Goal: Task Accomplishment & Management: Manage account settings

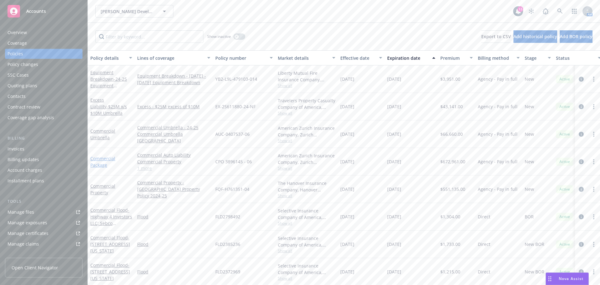
click at [100, 158] on link "Commercial Package" at bounding box center [102, 161] width 25 height 13
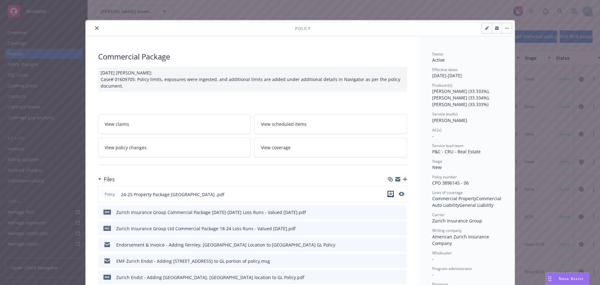
click at [390, 194] on icon "download file" at bounding box center [390, 193] width 5 height 5
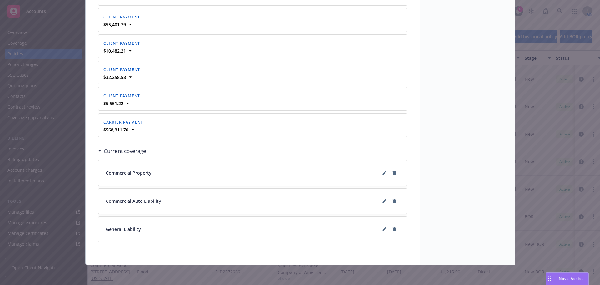
scroll to position [874, 0]
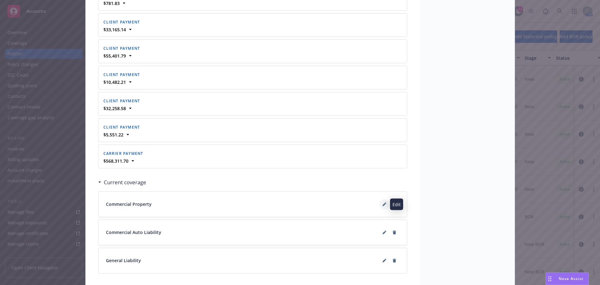
click at [380, 203] on button at bounding box center [384, 204] width 10 height 10
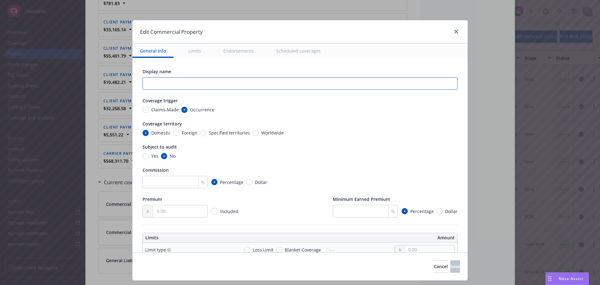
click at [162, 79] on input "text" at bounding box center [300, 83] width 315 height 13
type textarea "x"
type input "Z"
type textarea "x"
type input "Zu"
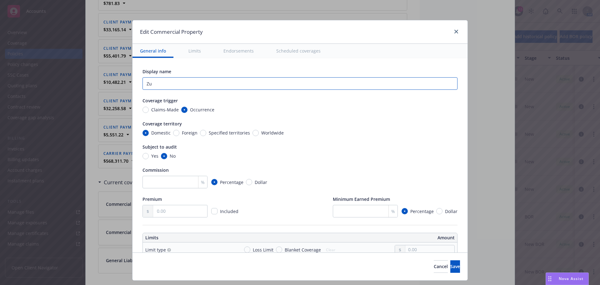
type textarea "x"
type input "Zur"
type textarea "x"
type input "Zuri"
type textarea "x"
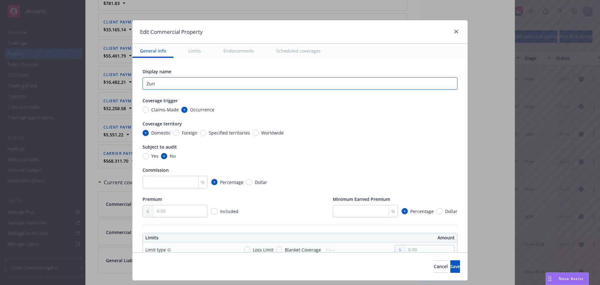
type input "Zuric"
type textarea "x"
type input "[GEOGRAPHIC_DATA]"
type textarea "x"
type input "[GEOGRAPHIC_DATA]"
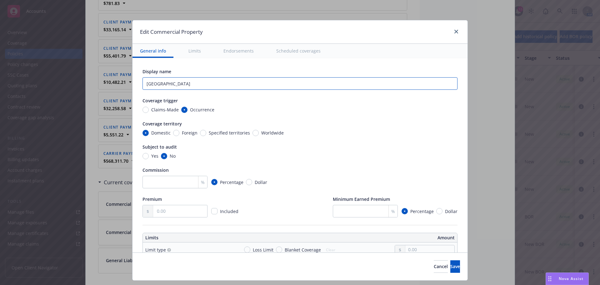
type textarea "x"
type input "Zurich P"
type textarea "x"
type input "[GEOGRAPHIC_DATA]"
type textarea "x"
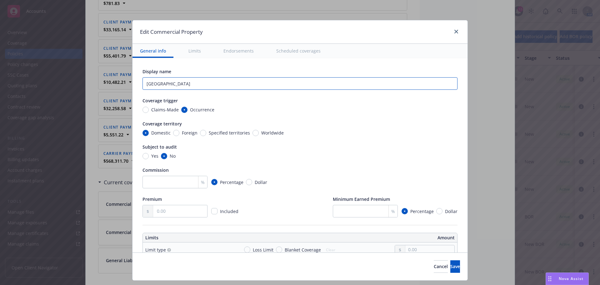
type input "[GEOGRAPHIC_DATA]"
type textarea "x"
type input "[GEOGRAPHIC_DATA]"
type textarea "x"
type input "Zurich P"
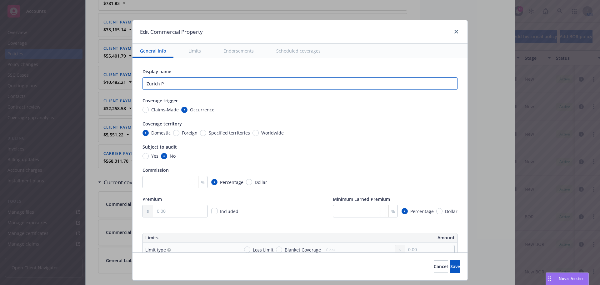
type textarea "x"
type input "Zurich Pa"
type textarea "x"
type input "Zurich Pac"
type textarea "x"
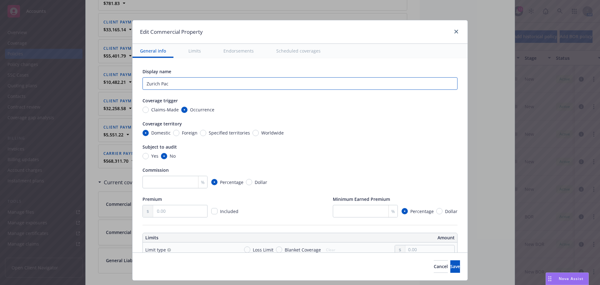
type input "Zurich Pack"
type textarea "x"
type input "Zurich Packa"
type textarea "x"
type input "Zurich Packag"
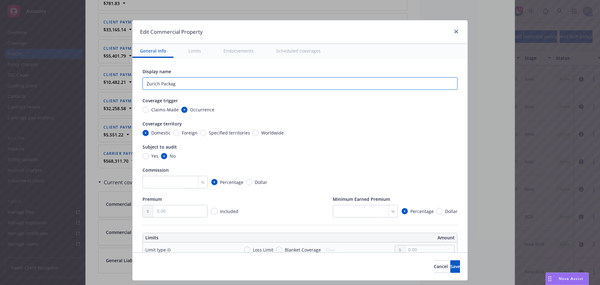
type textarea "x"
type input "Zurich Package"
type textarea "x"
type input "Zurich Package"
type textarea "x"
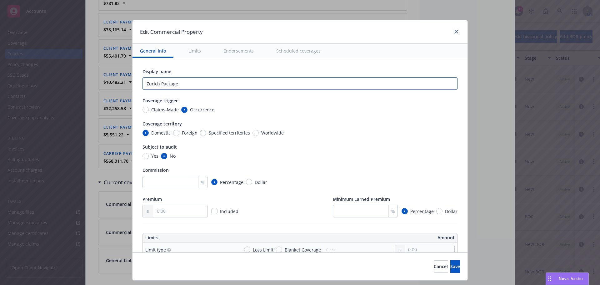
type input "Zurich Package P"
type textarea "x"
type input "Zurich Package Pr"
type textarea "x"
type input "Zurich Package Pro"
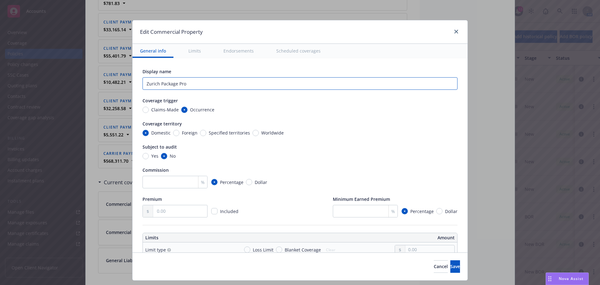
type textarea "x"
type input "Zurich Package Prope"
type textarea "x"
type input "Zurich Package Proper"
type textarea "x"
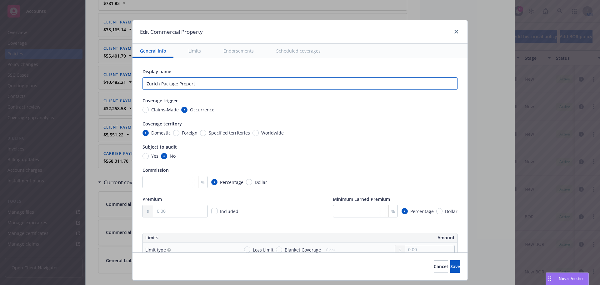
type input "Zurich Package Property"
type textarea "x"
type input "Zurich Package Property"
type textarea "x"
type input "Zurich Package Property S"
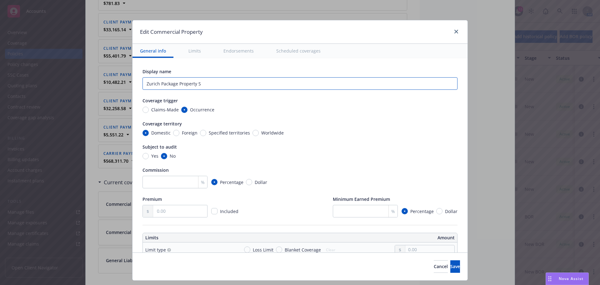
type textarea "x"
type input "Zurich Package Property Se"
type textarea "x"
type input "Zurich Package Property Sec"
type textarea "x"
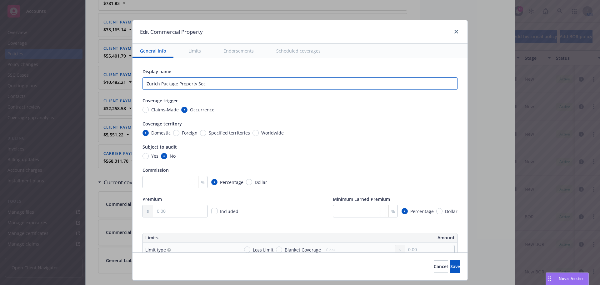
type input "Zurich Package Property Sect"
type textarea "x"
type input "Zurich Package Property Secti"
type textarea "x"
type input "Zurich Package Property Sectio"
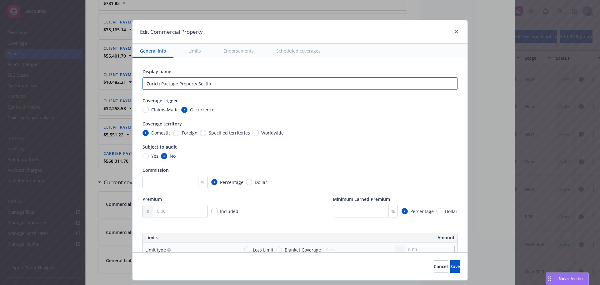
type textarea "x"
type input "Zurich Package Property Section"
type textarea "x"
type input "Zurich Package Property Section"
type textarea "x"
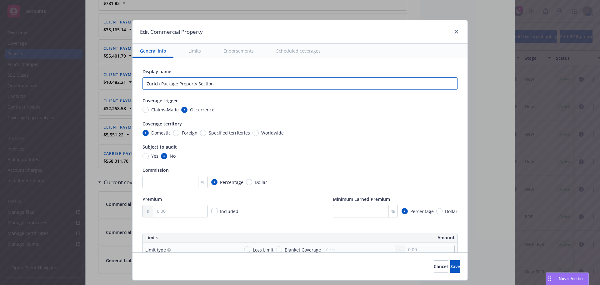
type input "Zurich Package Property Section 2"
type textarea "x"
type input "Zurich Package Property Section 25"
type textarea "x"
type input "Zurich Package Property Section 25-"
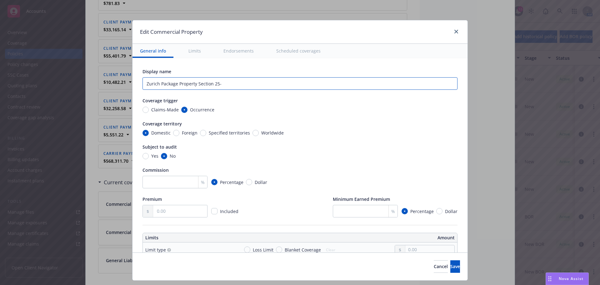
type textarea "x"
type input "Zurich Package Property Section 25-2"
type textarea "x"
type input "Zurich Package Property Section 25-25"
type textarea "x"
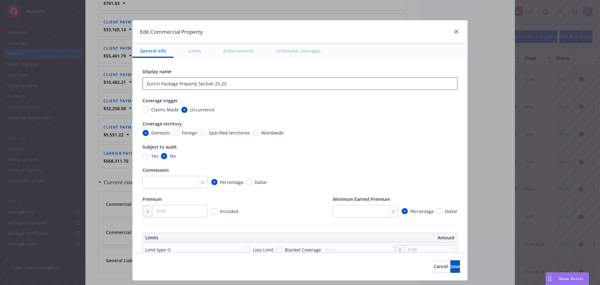
type input "Zurich Package Property Section 25-2"
type textarea "x"
type input "Zurich Package Property Section 25-"
type textarea "x"
type input "Zurich Package Property Section 25"
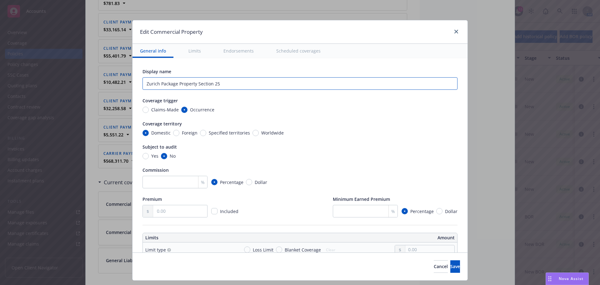
type textarea "x"
type input "Zurich Package Property Section 2"
type textarea "x"
type input "Zurich Package Property Section 24"
type textarea "x"
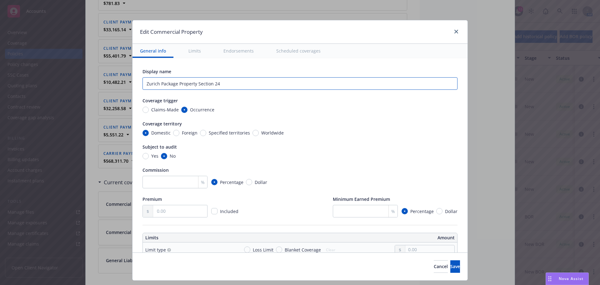
type input "Zurich Package Property Section 24-"
type textarea "x"
type input "Zurich Package Property Section 24-2"
type textarea "x"
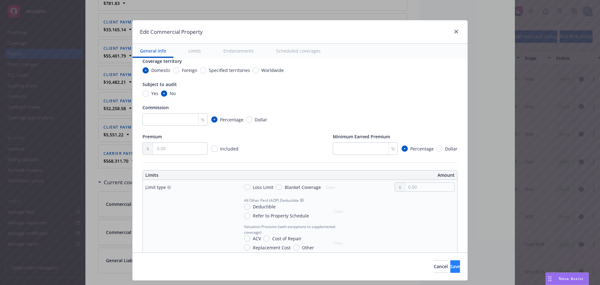
type input "Zurich Package Property Section 24-25"
click at [450, 269] on span "Save" at bounding box center [455, 266] width 10 height 6
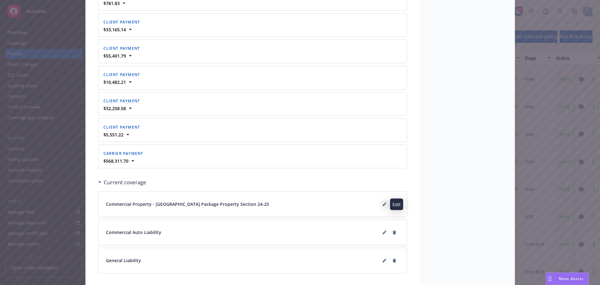
click at [383, 204] on icon at bounding box center [384, 204] width 3 height 3
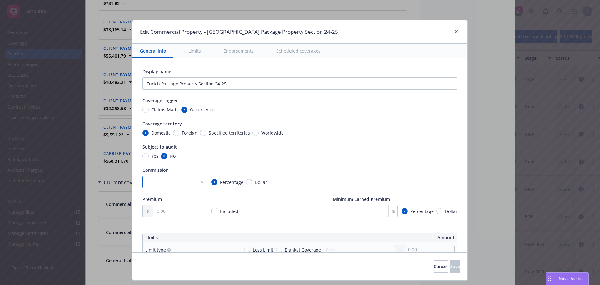
click at [183, 180] on input "number" at bounding box center [175, 182] width 65 height 13
click at [169, 210] on input "text" at bounding box center [180, 211] width 54 height 12
type textarea "x"
type input "5.00"
type textarea "x"
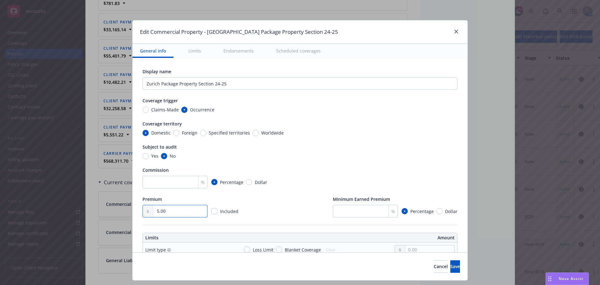
type input "56.00"
type textarea "x"
type input "561.00"
type textarea "x"
type input "5,610.00"
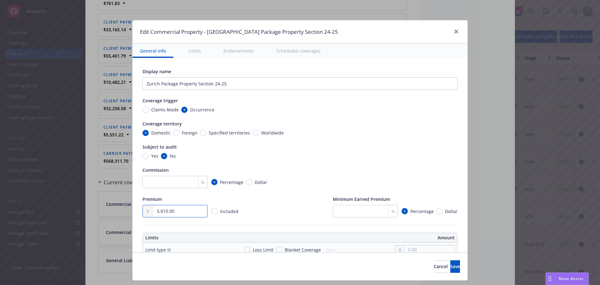
type textarea "x"
type input "56,102.00"
type textarea "x"
type input "561,023.00"
click at [247, 193] on div "Display name Zurich Package Property Section 24-25 Coverage trigger Claims-Made…" at bounding box center [300, 142] width 315 height 149
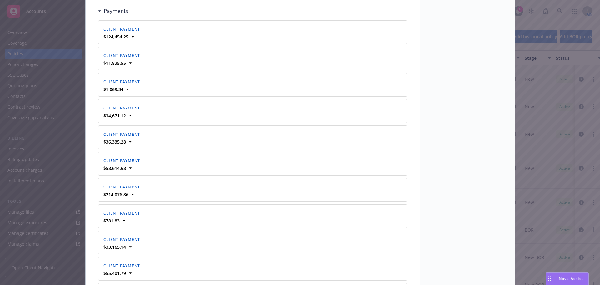
scroll to position [905, 0]
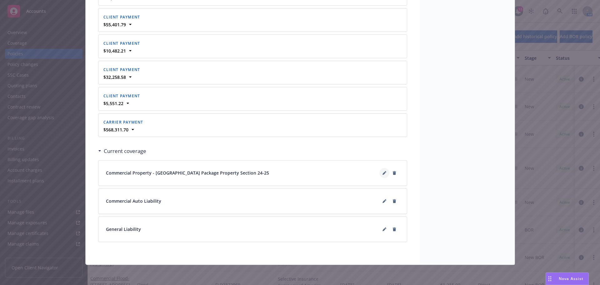
click at [383, 174] on icon at bounding box center [385, 173] width 4 height 4
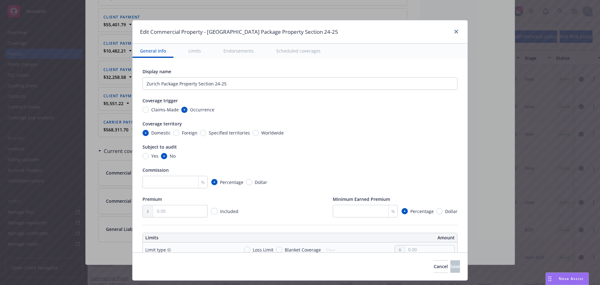
scroll to position [63, 0]
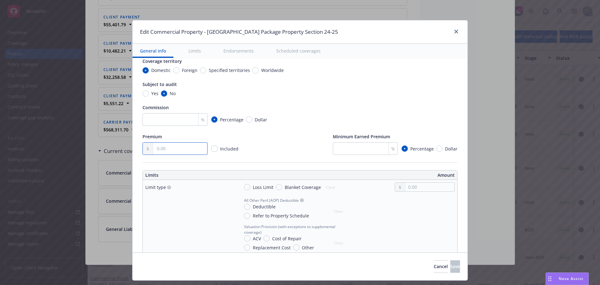
click at [159, 149] on input "text" at bounding box center [180, 149] width 54 height 12
type textarea "x"
type input "5.00"
type textarea "x"
type input "56.00"
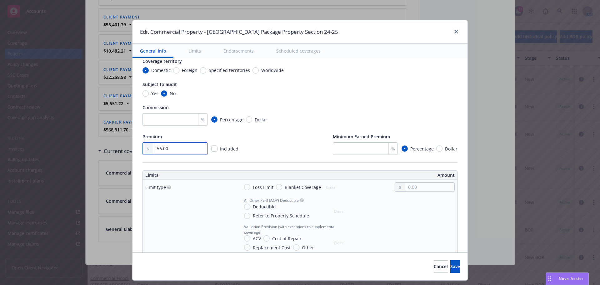
type textarea "x"
type input "561.00"
type textarea "x"
type input "5,610.00"
type textarea "x"
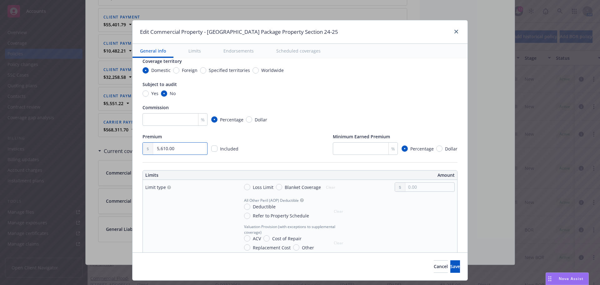
type input "56,102.00"
type textarea "x"
type input "561,023.00"
click at [275, 140] on div "Premium 561,023.00 Included Minimum Earned Premium % Percentage Dollar" at bounding box center [300, 144] width 315 height 22
click at [363, 148] on input "number" at bounding box center [365, 148] width 65 height 13
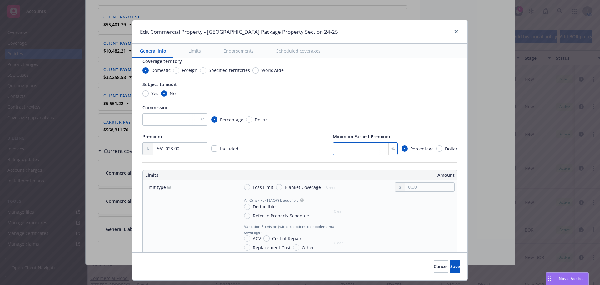
type textarea "x"
type input "2"
type textarea "x"
type input "25"
click at [402, 108] on div "Commission" at bounding box center [300, 107] width 315 height 7
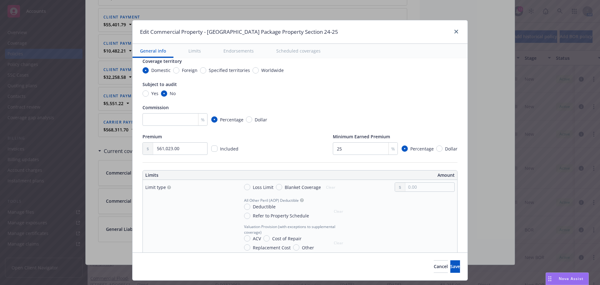
click at [284, 135] on div "Premium 561,023.00 Included Minimum Earned Premium 25 % Percentage Dollar" at bounding box center [300, 144] width 315 height 22
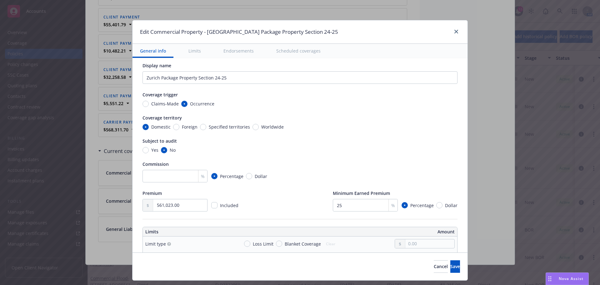
scroll to position [0, 0]
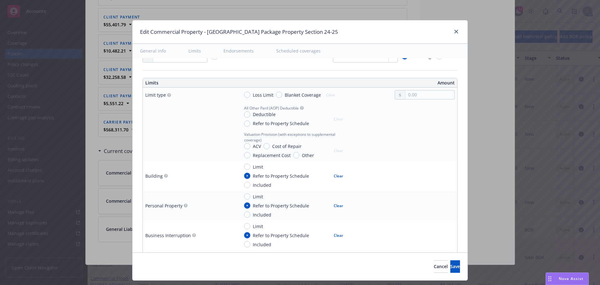
type textarea "x"
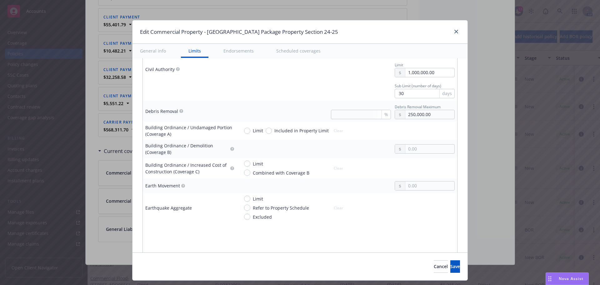
scroll to position [500, 0]
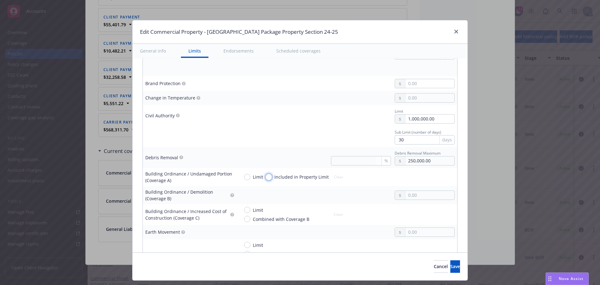
click at [266, 177] on input "Included in Property Limit" at bounding box center [269, 177] width 6 height 6
radio input "true"
click at [410, 192] on input "text" at bounding box center [429, 195] width 49 height 9
type textarea "x"
type input "10,000,000.00"
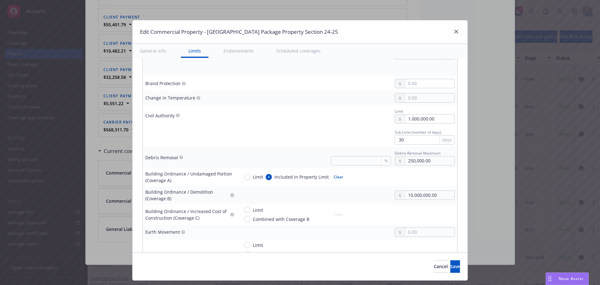
click at [408, 254] on button "$10,000,000.00" at bounding box center [422, 257] width 54 height 12
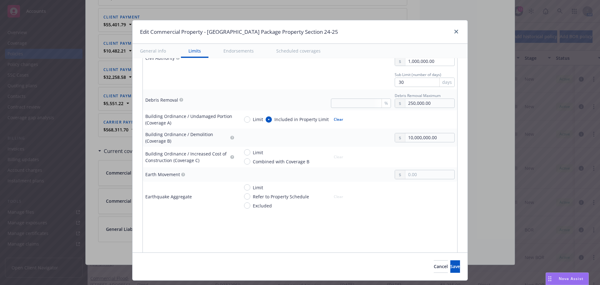
scroll to position [563, 0]
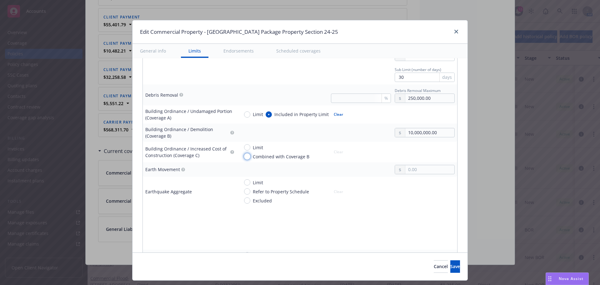
click at [244, 159] on input "Combined with Coverage B" at bounding box center [247, 156] width 6 height 6
radio input "true"
type textarea "x"
click at [244, 156] on input "Combined with Coverage B" at bounding box center [247, 156] width 6 height 6
click at [244, 145] on input "Limit" at bounding box center [247, 147] width 6 height 6
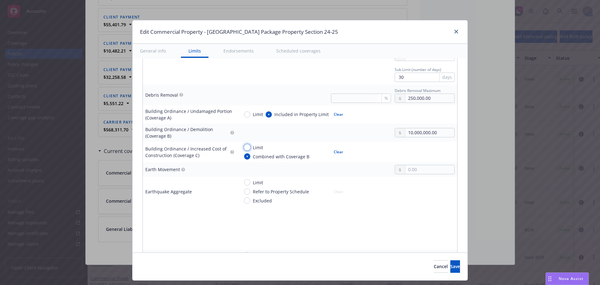
radio input "true"
click at [409, 153] on input "text" at bounding box center [429, 155] width 49 height 9
type textarea "x"
type input "3.00"
type textarea "x"
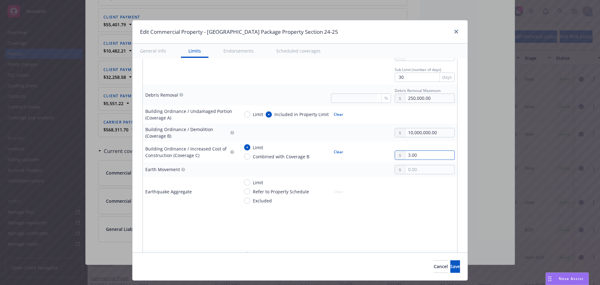
type input "35.00"
type textarea "x"
type input "350.00"
type textarea "x"
type input "3,500.00"
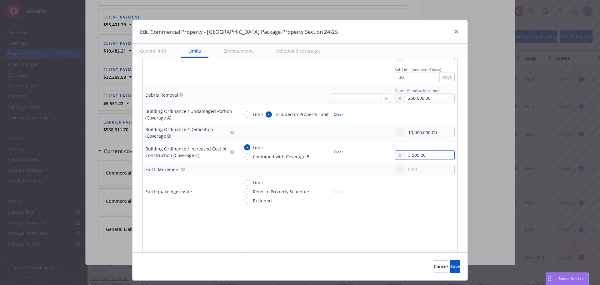
type textarea "x"
type input "35,000.00"
type textarea "x"
type input "350,000.00"
type textarea "x"
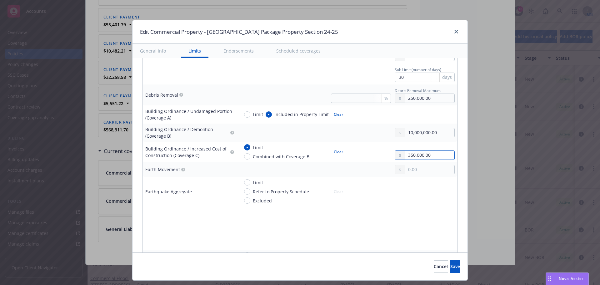
type input "3,500,000.00"
type textarea "x"
type input "35,000,000.00"
type textarea "x"
type input "350,000,000.00"
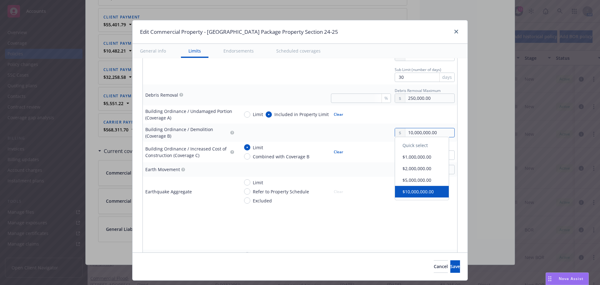
drag, startPoint x: 420, startPoint y: 136, endPoint x: 425, endPoint y: 133, distance: 5.0
click at [423, 135] on input "10,000,000.00" at bounding box center [429, 132] width 49 height 9
click at [431, 133] on input "10,000,000.00" at bounding box center [429, 132] width 49 height 9
type input "10,000,000.00"
type textarea "x"
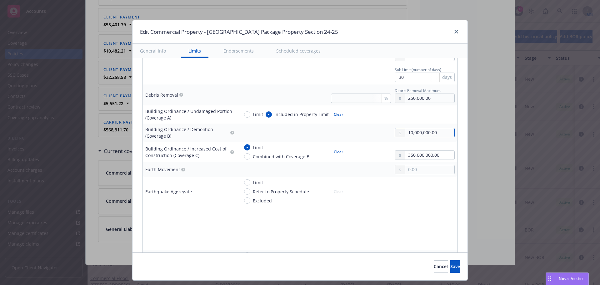
type input "1,000,000.00"
type textarea "x"
type input "10,000.00"
type textarea "x"
type input "1,000.00"
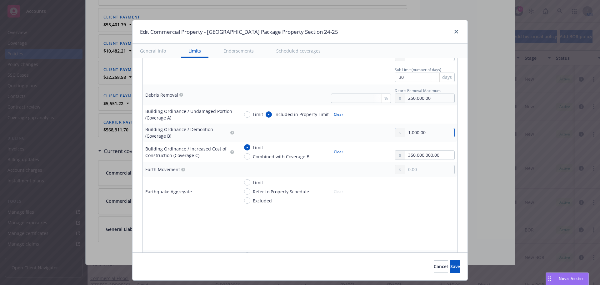
type textarea "x"
type input "100.00"
type textarea "x"
type input "10.00"
type textarea "x"
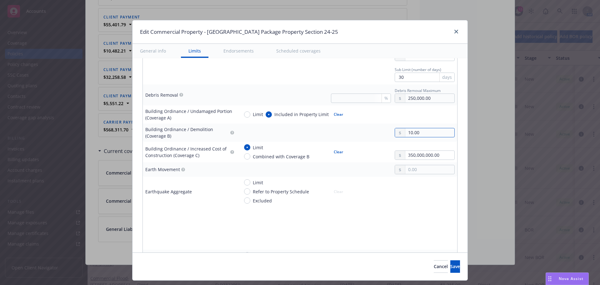
type input "1.00"
type textarea "x"
type input "3.00"
type textarea "x"
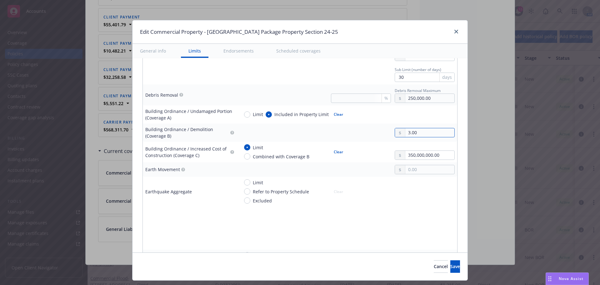
type input "35.00"
type textarea "x"
type input "350.00"
type textarea "x"
type input "3,500.00"
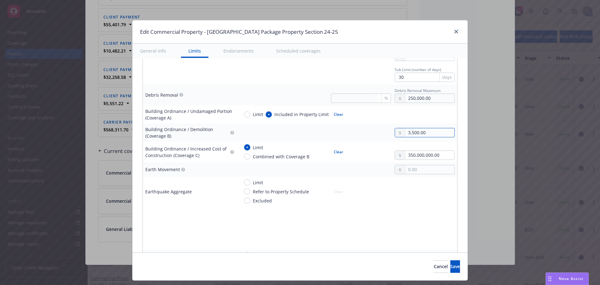
type textarea "x"
type input "35,000.00"
type textarea "x"
type input "350,000.00"
type textarea "x"
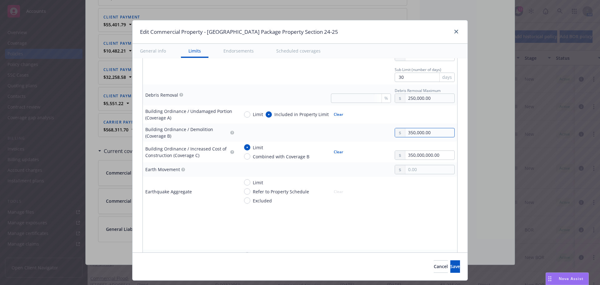
type input "3,500,000.00"
type textarea "x"
type input "35,000,000.00"
type textarea "x"
type input "350,000,000.00"
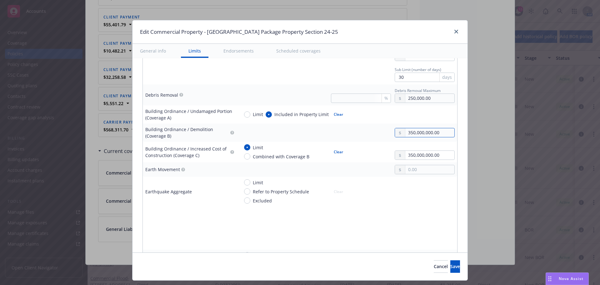
type textarea "x"
type input "35,000,000.00"
type textarea "x"
type input "3,500,000.00"
type textarea "x"
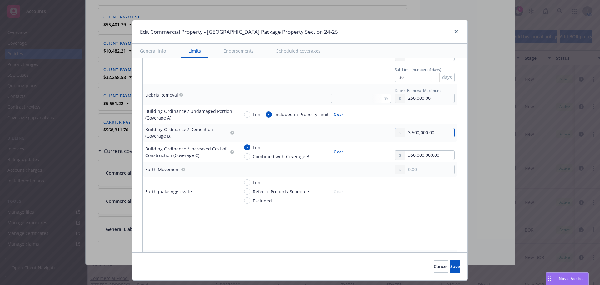
type input "350,000.00"
type textarea "x"
type input "35,000.00"
type textarea "x"
type input "3,500.00"
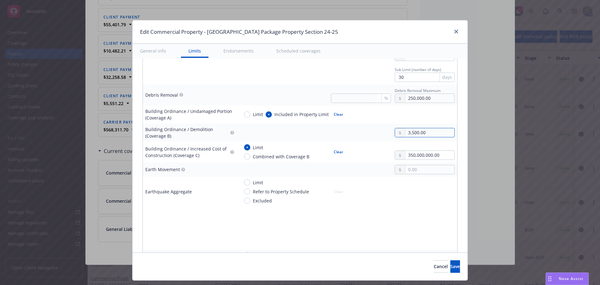
type textarea "x"
type input "350.00"
type textarea "x"
type input "35.00"
type textarea "x"
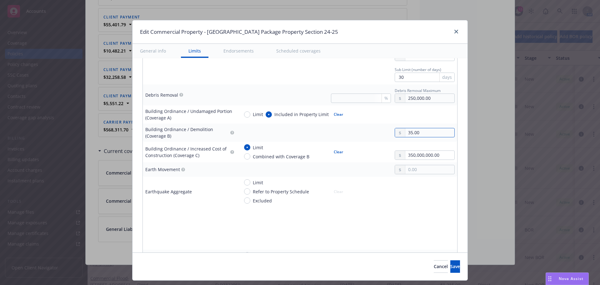
type input "3.00"
type textarea "x"
type input "3.00"
click at [405, 157] on input "350,000,000.00" at bounding box center [429, 155] width 49 height 9
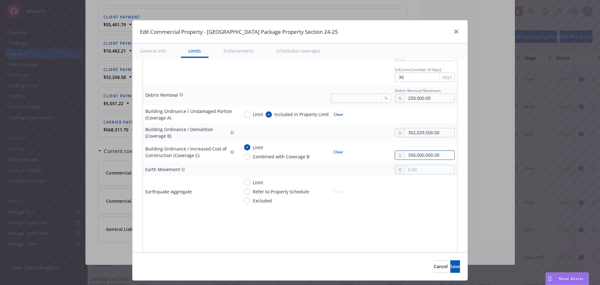
click at [434, 155] on input "350,000,000.00" at bounding box center [429, 155] width 49 height 9
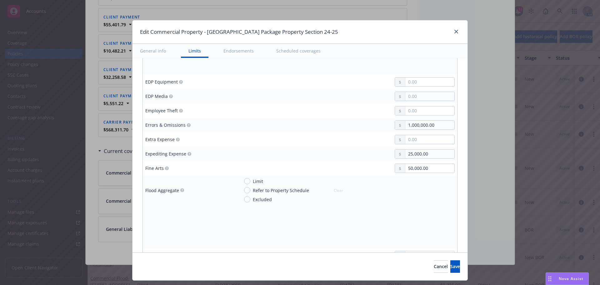
scroll to position [813, 0]
click at [411, 136] on input "text" at bounding box center [429, 137] width 49 height 9
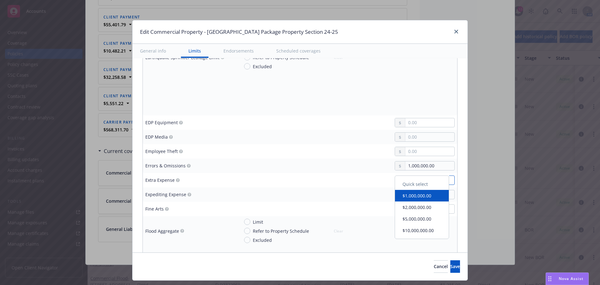
scroll to position [781, 0]
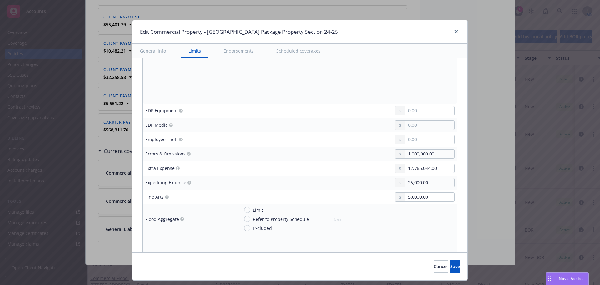
click at [345, 136] on div at bounding box center [347, 139] width 216 height 9
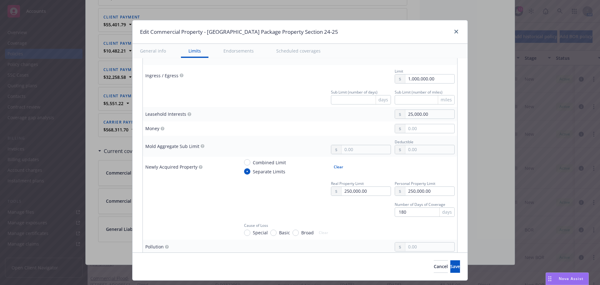
scroll to position [1188, 0]
click at [244, 164] on input "Combined Limit" at bounding box center [247, 162] width 6 height 6
click at [244, 171] on input "Separate Limits" at bounding box center [247, 171] width 6 height 6
click at [364, 192] on input "text" at bounding box center [366, 191] width 49 height 9
click at [353, 228] on button "$2,000,000.00" at bounding box center [358, 229] width 54 height 12
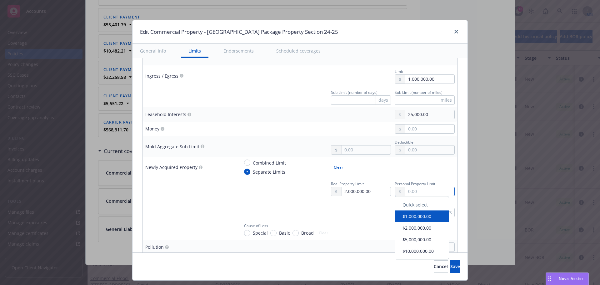
click at [418, 193] on input "text" at bounding box center [429, 191] width 49 height 9
click at [411, 218] on button "$1,000,000.00" at bounding box center [422, 219] width 54 height 12
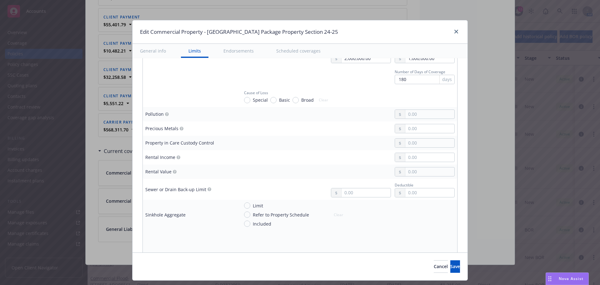
scroll to position [1282, 0]
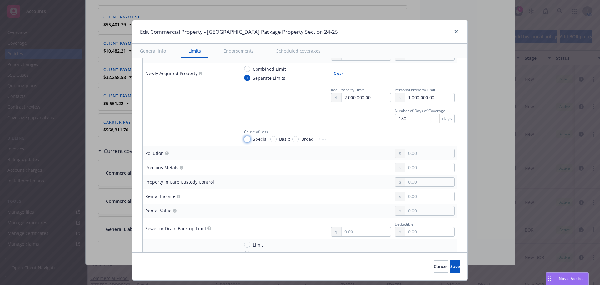
click at [244, 139] on input "Special" at bounding box center [247, 139] width 6 height 6
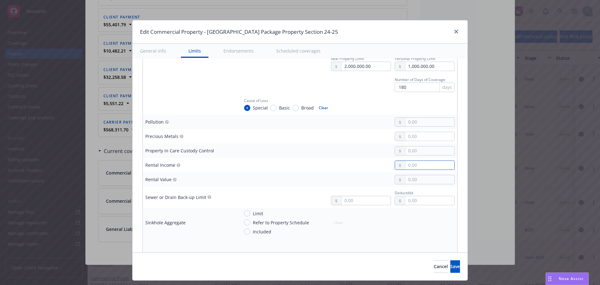
click at [405, 163] on input "text" at bounding box center [429, 165] width 49 height 9
click at [345, 169] on div at bounding box center [347, 164] width 216 height 9
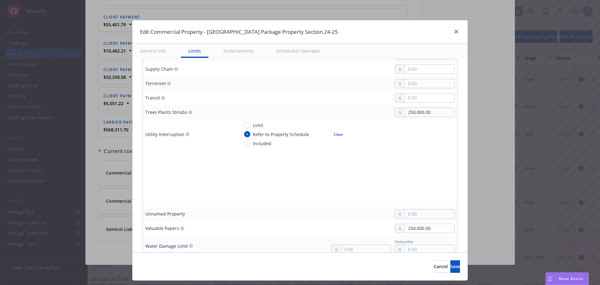
scroll to position [1563, 0]
click at [244, 122] on input "Limit" at bounding box center [247, 122] width 6 height 6
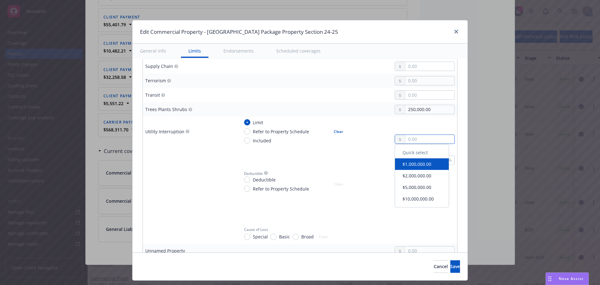
click at [405, 138] on input "text" at bounding box center [429, 139] width 49 height 9
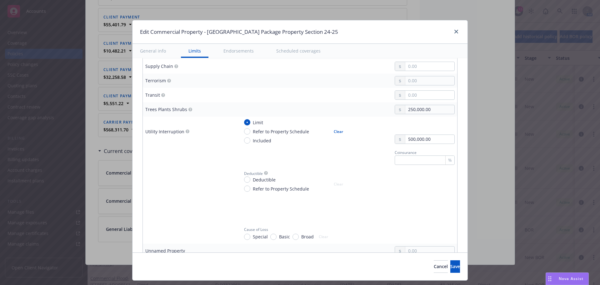
click at [397, 153] on div "Quick select" at bounding box center [422, 155] width 54 height 12
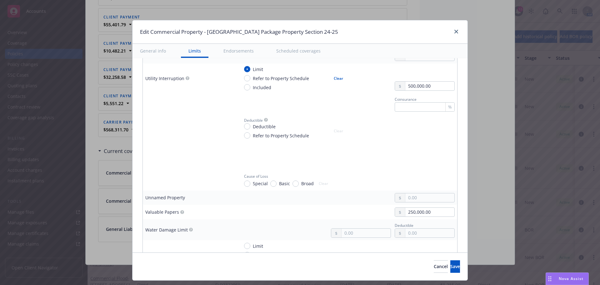
scroll to position [1625, 0]
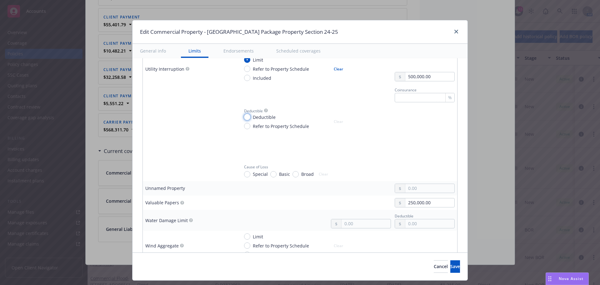
click at [244, 116] on input "Deductible" at bounding box center [247, 117] width 6 height 6
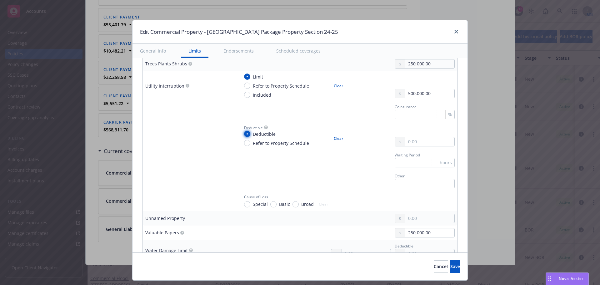
scroll to position [1563, 0]
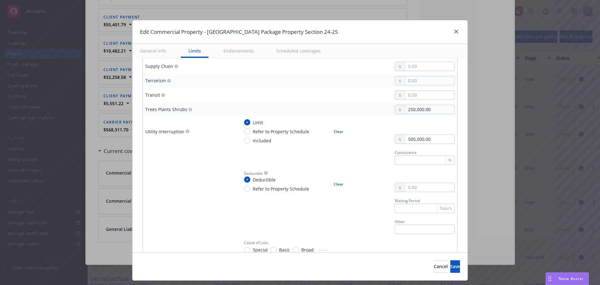
click at [437, 209] on div "hours" at bounding box center [446, 208] width 18 height 9
click at [437, 208] on div "hours" at bounding box center [446, 208] width 18 height 9
click at [412, 188] on input "text" at bounding box center [429, 187] width 49 height 9
click at [401, 205] on input "text" at bounding box center [425, 207] width 60 height 9
click at [386, 216] on td "Other" at bounding box center [347, 225] width 221 height 21
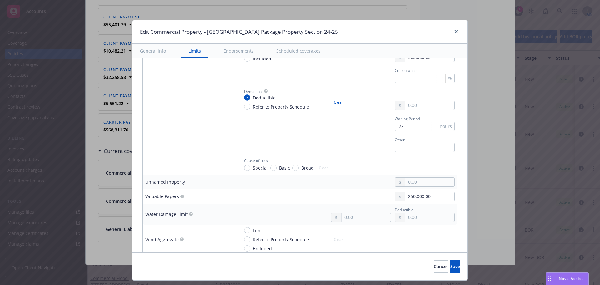
scroll to position [1657, 0]
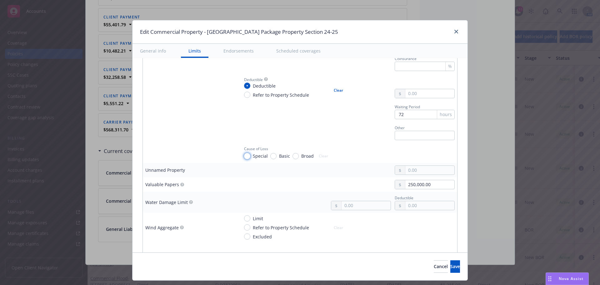
click at [244, 156] on input "Special" at bounding box center [247, 156] width 6 height 6
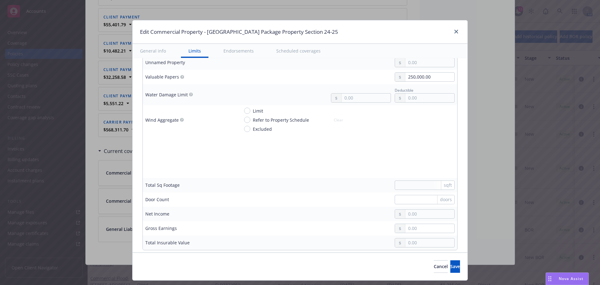
scroll to position [1782, 0]
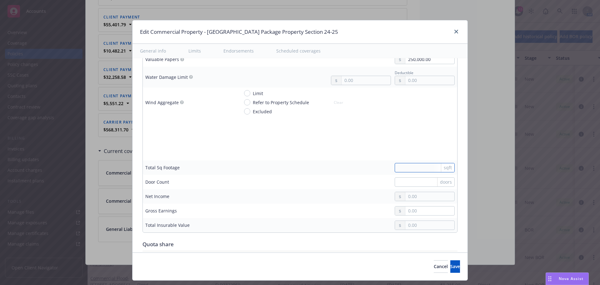
click at [411, 168] on input "text" at bounding box center [425, 167] width 60 height 9
click at [367, 177] on div "doors" at bounding box center [347, 181] width 216 height 9
click at [424, 168] on input "3403242" at bounding box center [425, 167] width 60 height 9
click at [337, 182] on div "doors" at bounding box center [347, 181] width 216 height 9
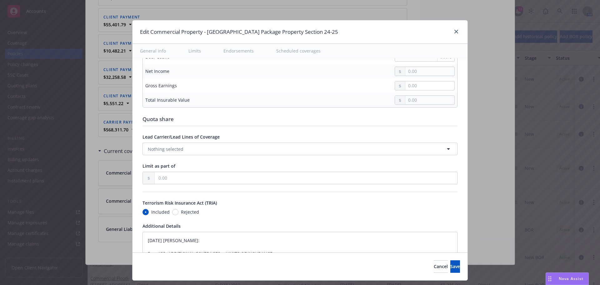
scroll to position [1875, 0]
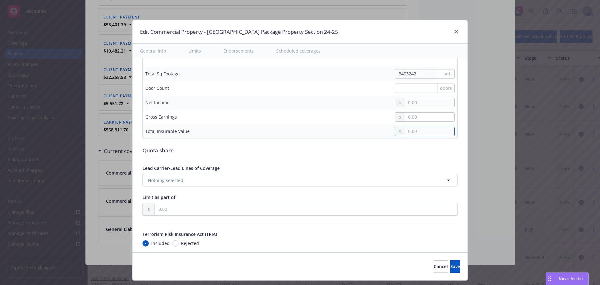
click at [418, 130] on input "text" at bounding box center [429, 131] width 49 height 9
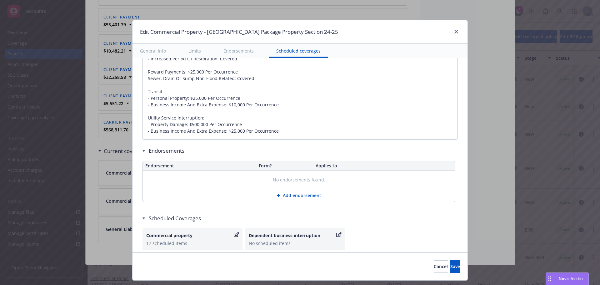
scroll to position [2174, 0]
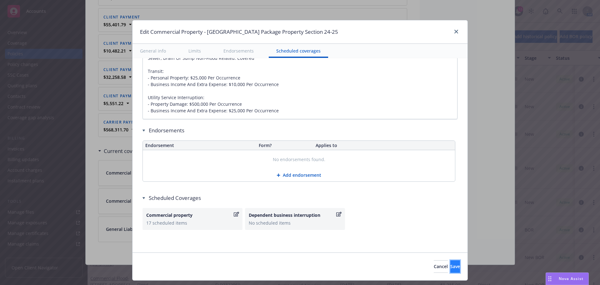
click at [450, 266] on span "Save" at bounding box center [455, 266] width 10 height 6
